Goal: Transaction & Acquisition: Subscribe to service/newsletter

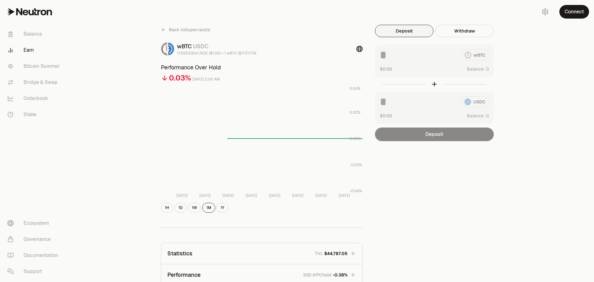
click at [578, 14] on button "Connect" at bounding box center [575, 12] width 30 height 14
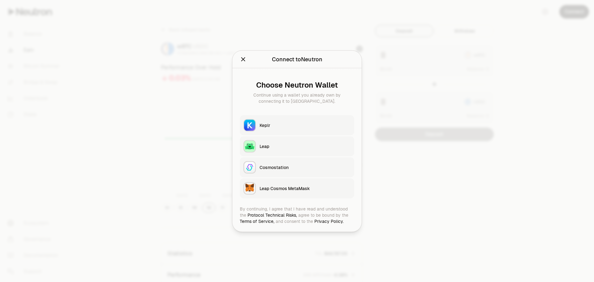
click at [283, 128] on button "Keplr" at bounding box center [297, 125] width 115 height 20
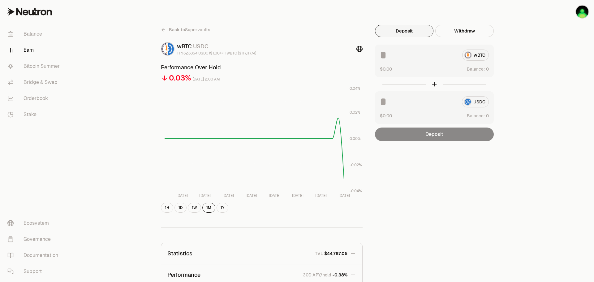
click at [200, 28] on span "Back to Supervaults" at bounding box center [189, 30] width 41 height 6
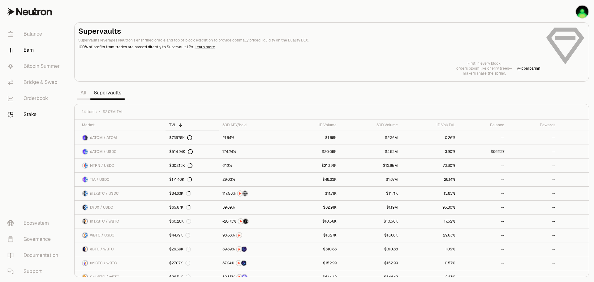
click at [33, 115] on link "Stake" at bounding box center [34, 114] width 64 height 16
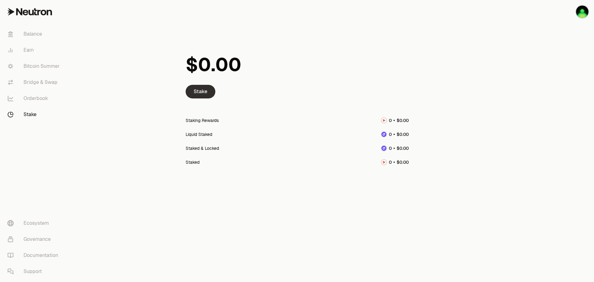
click at [199, 93] on link "Stake" at bounding box center [201, 92] width 30 height 14
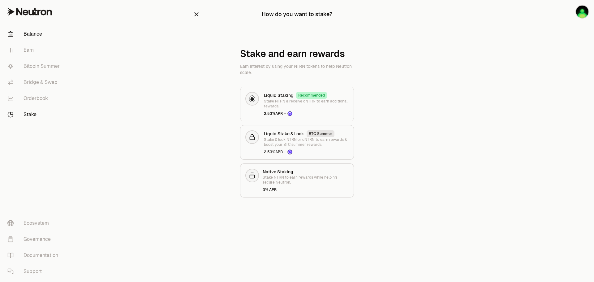
click at [30, 35] on link "Balance" at bounding box center [34, 34] width 64 height 16
